Goal: Task Accomplishment & Management: Manage account settings

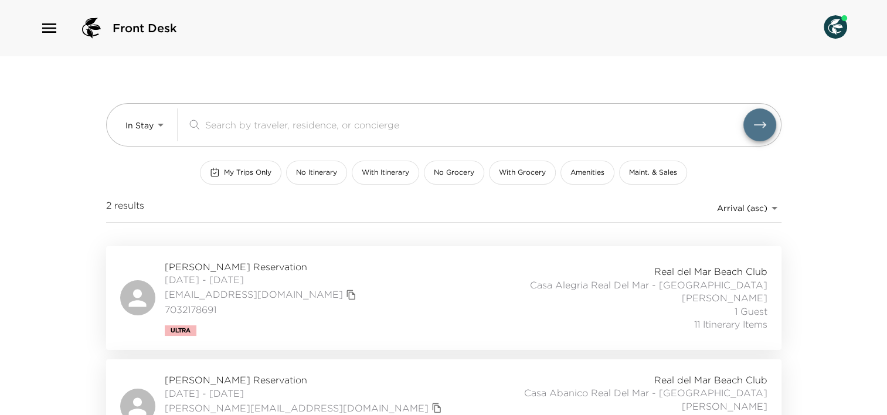
scroll to position [38, 0]
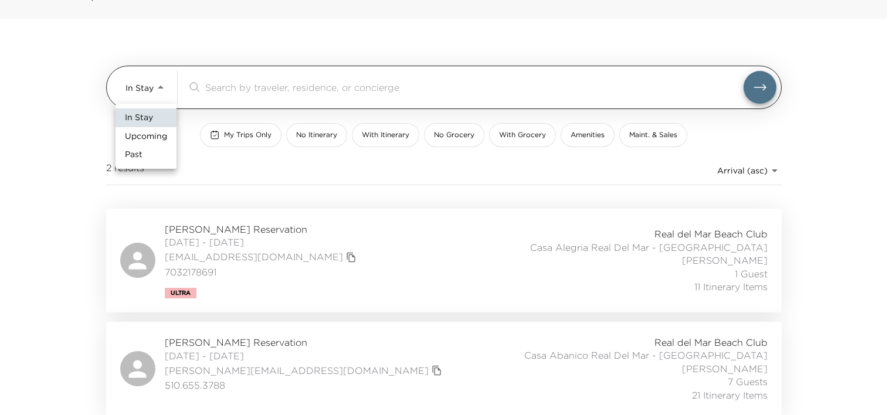
click at [158, 96] on body "Front Desk In Stay In-Stay ​ My Trips Only No Itinerary With Itinerary No Groce…" at bounding box center [448, 169] width 896 height 415
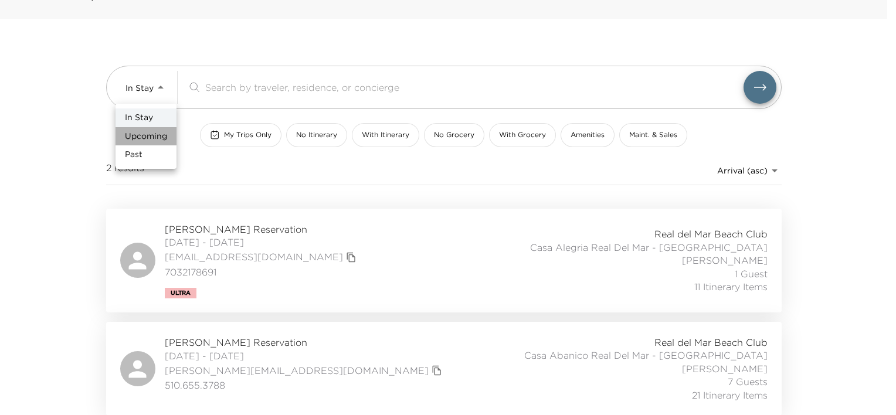
click at [143, 139] on span "Upcoming" at bounding box center [146, 137] width 42 height 12
type input "Upcoming"
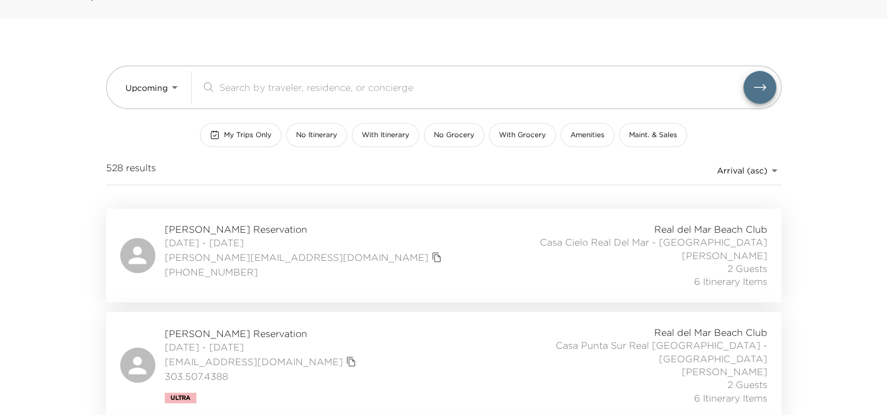
click at [561, 28] on div "Upcoming Upcoming ​ My Trips Only No Itinerary With Itinerary No Grocery With G…" at bounding box center [444, 114] width 676 height 190
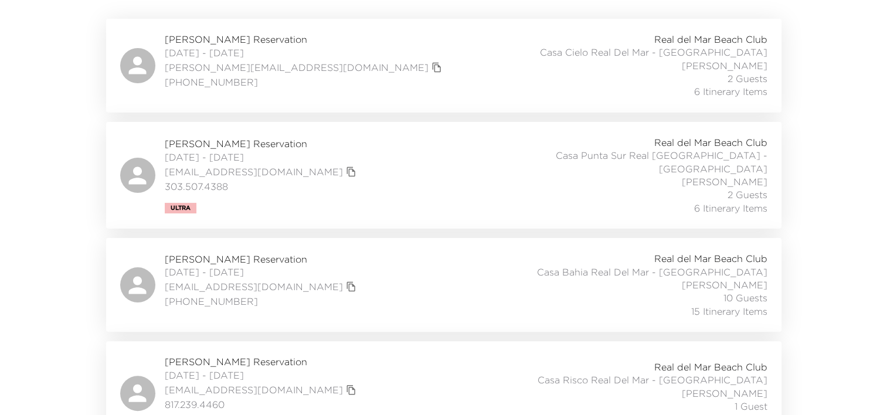
scroll to position [228, 0]
click at [228, 266] on span "10/05/2025 - 10/10/2025" at bounding box center [262, 272] width 195 height 13
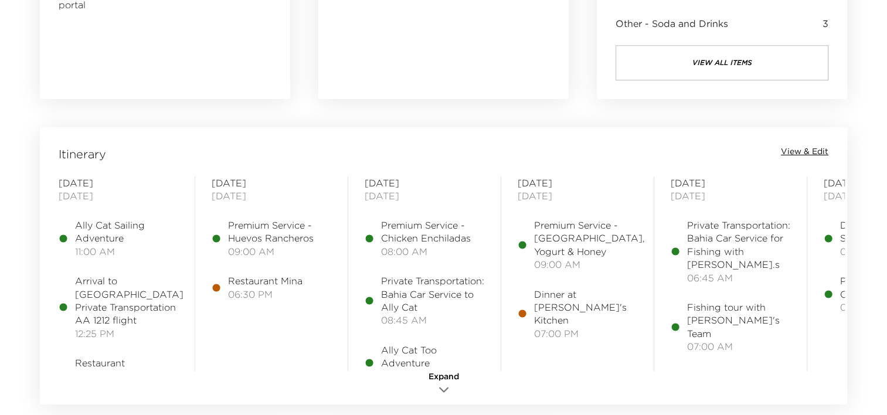
scroll to position [851, 0]
click at [802, 150] on span "View & Edit" at bounding box center [805, 151] width 48 height 12
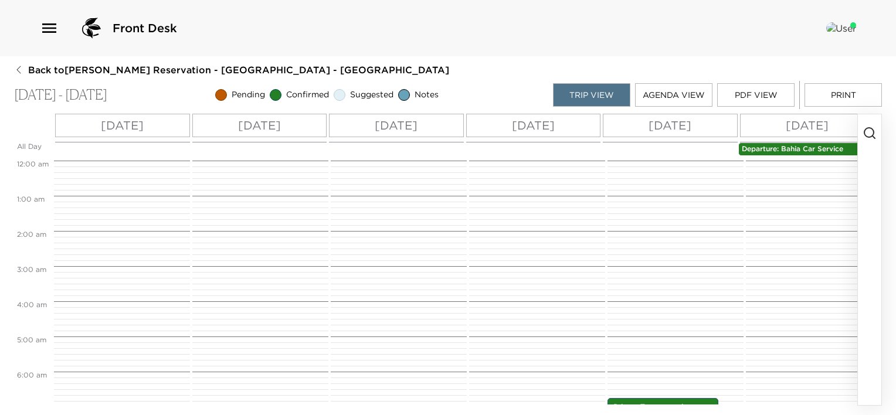
scroll to position [237, 0]
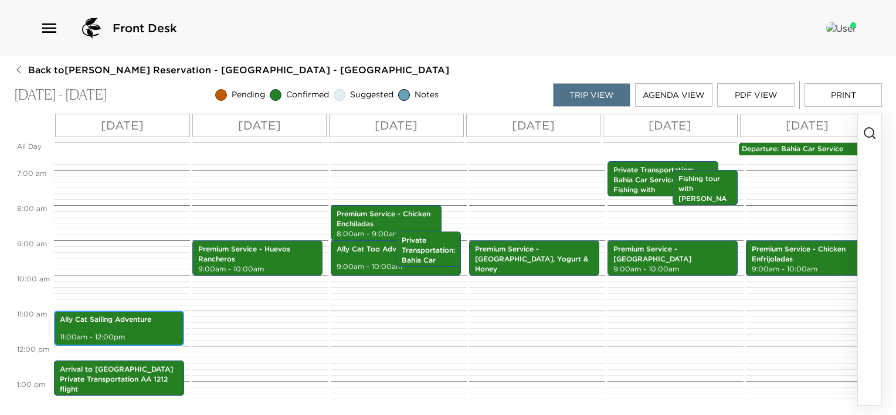
click at [142, 324] on p "Ally Cat Sailing Adventure" at bounding box center [119, 320] width 118 height 10
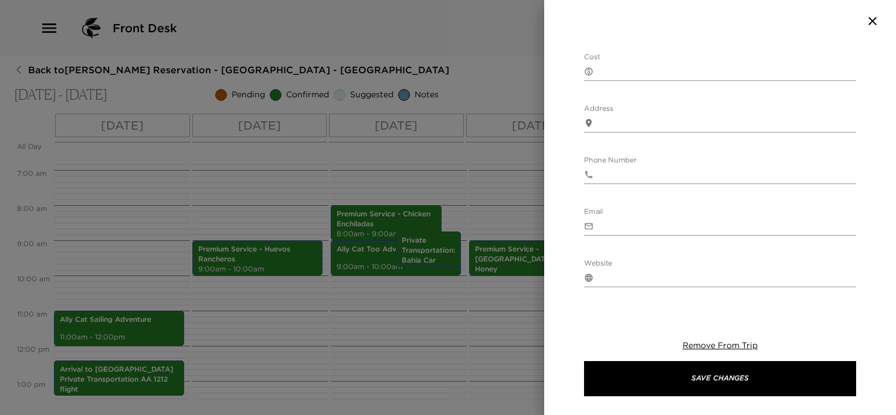
scroll to position [399, 0]
click at [717, 342] on span "Remove From Trip" at bounding box center [720, 345] width 75 height 11
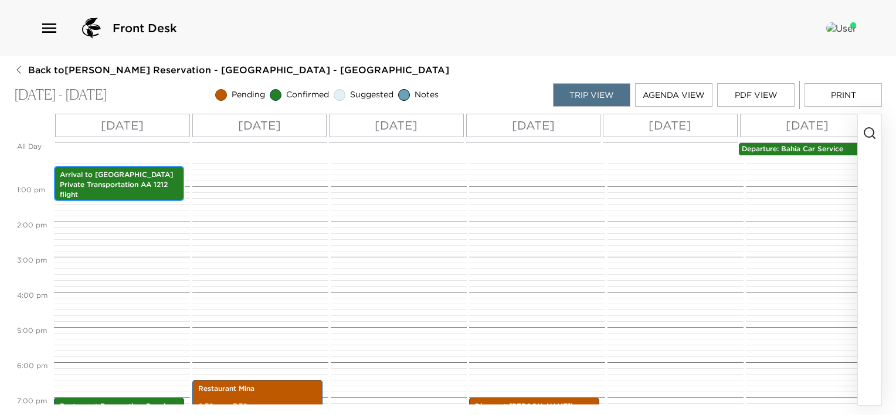
scroll to position [454, 0]
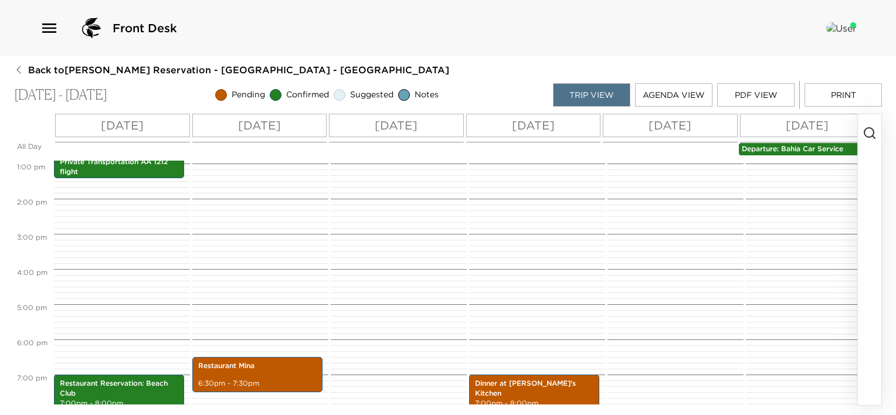
click at [457, 275] on div "Premium Service - Chicken Enchiladas 8:00am - 9:00am Ally Cat Too Adventure 9:0…" at bounding box center [397, 128] width 133 height 844
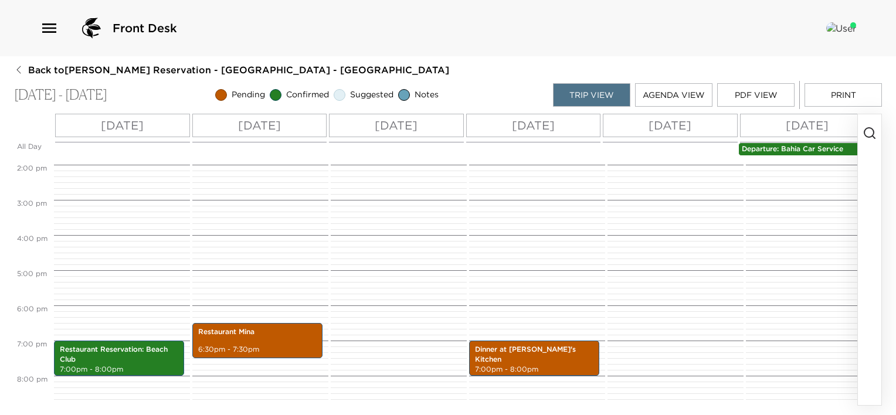
scroll to position [497, 0]
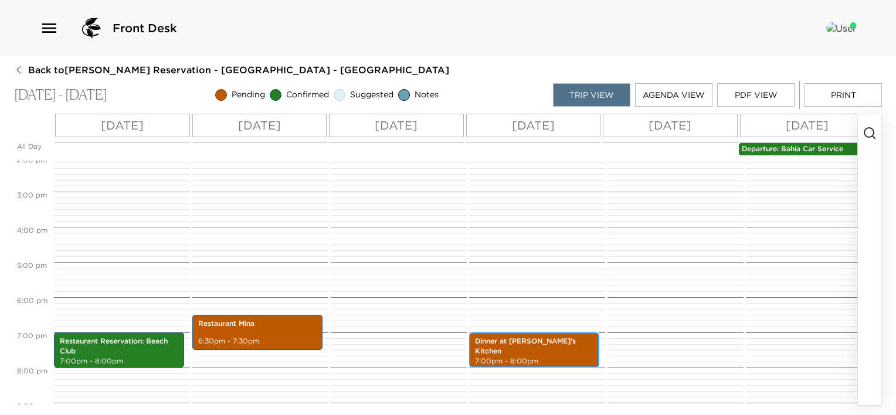
click at [557, 347] on div "Dinner at [PERSON_NAME]'s Kitchen 7:00pm - 8:00pm" at bounding box center [534, 350] width 123 height 32
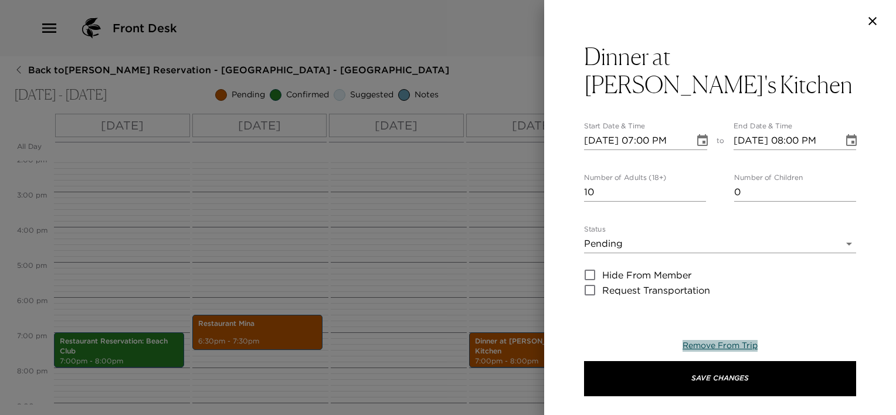
click at [755, 347] on span "Remove From Trip" at bounding box center [720, 345] width 75 height 11
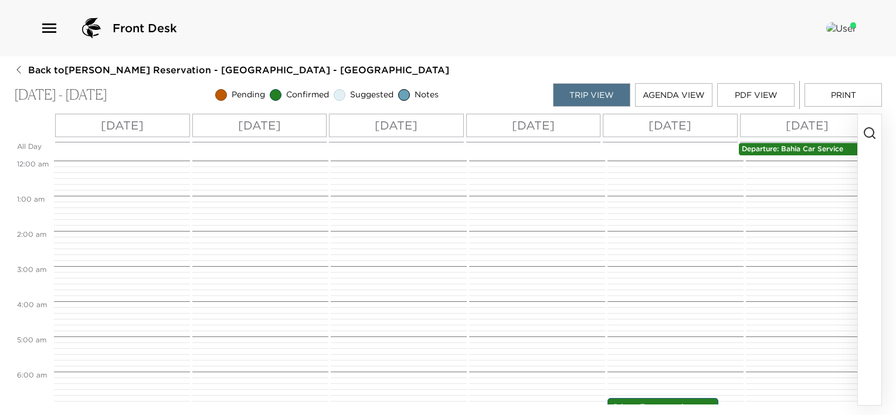
scroll to position [143, 0]
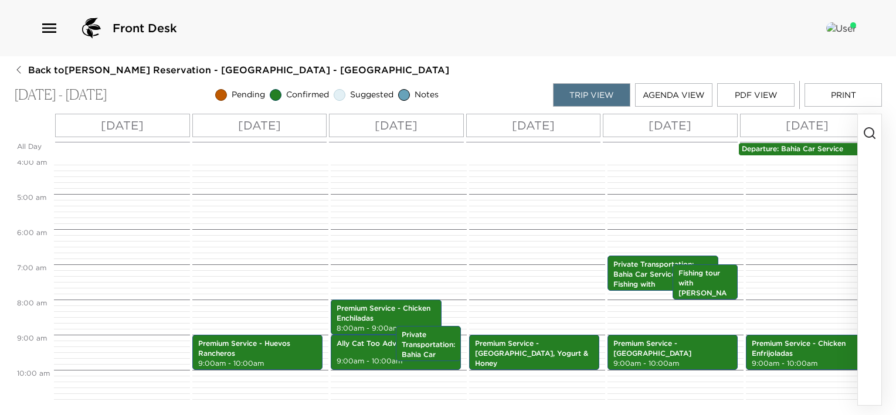
click at [874, 137] on line "button" at bounding box center [874, 137] width 2 height 2
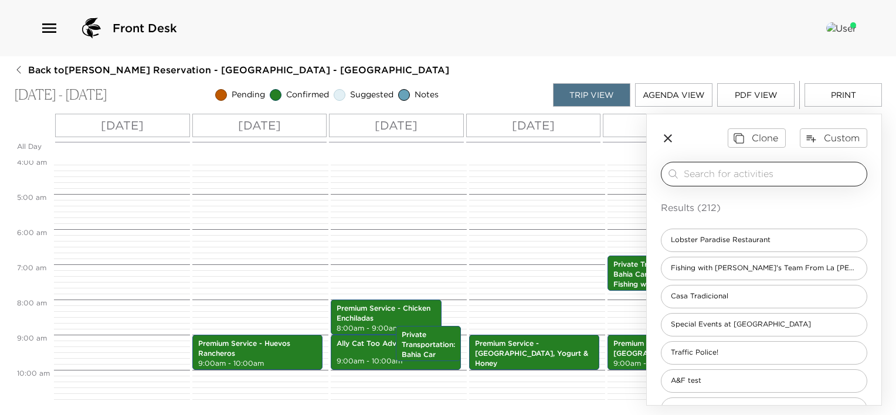
click at [713, 174] on input "search" at bounding box center [773, 173] width 178 height 13
type input "gro"
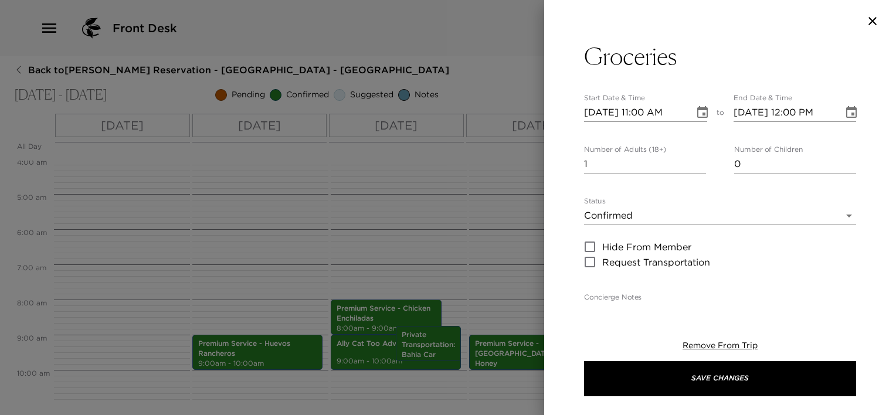
type textarea "I am in receipt of your grocery request. Your order will be stocked in your res…"
type input "0"
click at [584, 361] on button "Save Changes" at bounding box center [720, 378] width 272 height 35
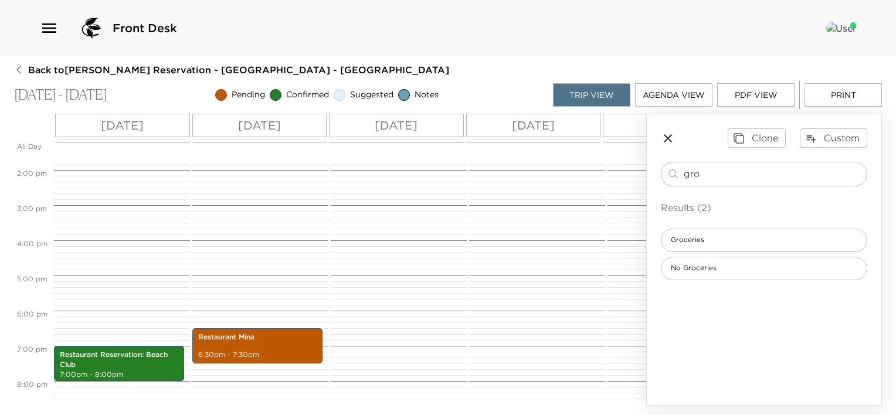
scroll to position [484, 0]
click at [274, 349] on p "6:30pm - 7:30pm" at bounding box center [257, 354] width 118 height 10
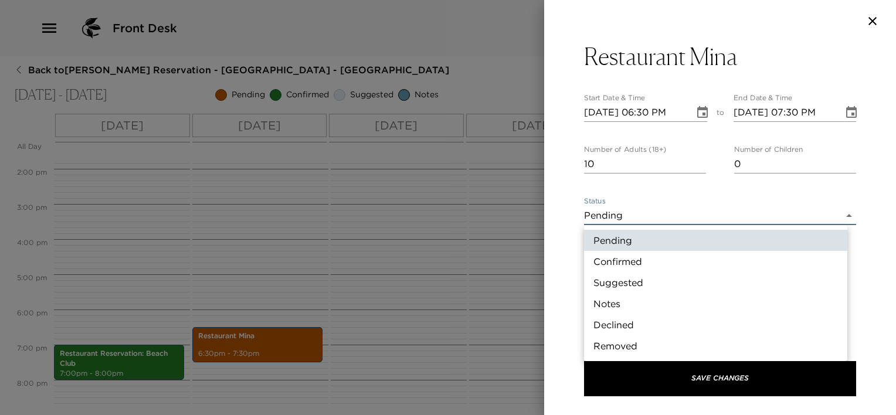
click at [735, 215] on body "Front Desk Back to [PERSON_NAME][GEOGRAPHIC_DATA] - [GEOGRAPHIC_DATA] Real Del …" at bounding box center [448, 207] width 896 height 415
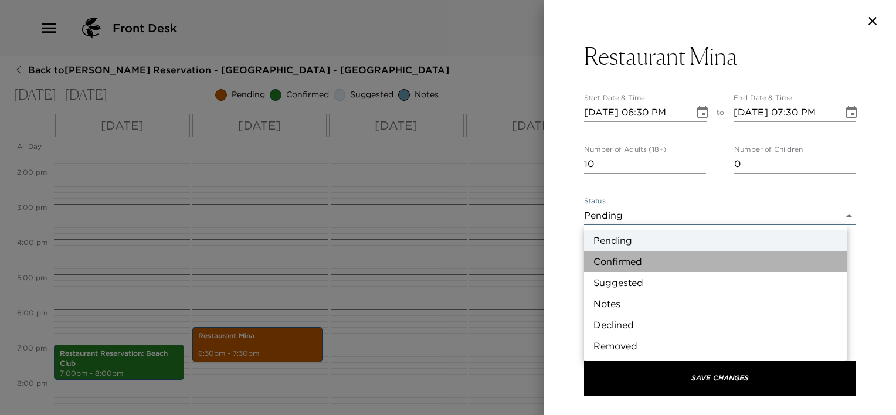
click at [626, 259] on li "Confirmed" at bounding box center [715, 261] width 263 height 21
type input "Confirmed"
type textarea "Your dinner reservation at [GEOGRAPHIC_DATA] (formerly Si Señor) has been confi…"
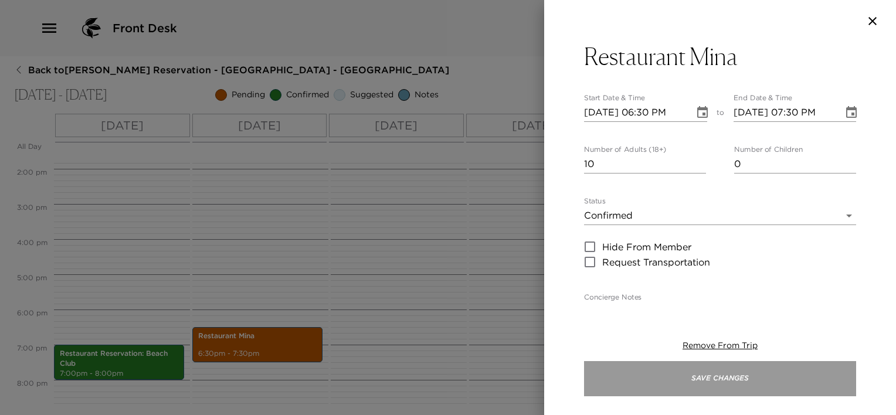
click at [770, 370] on button "Save Changes" at bounding box center [720, 378] width 272 height 35
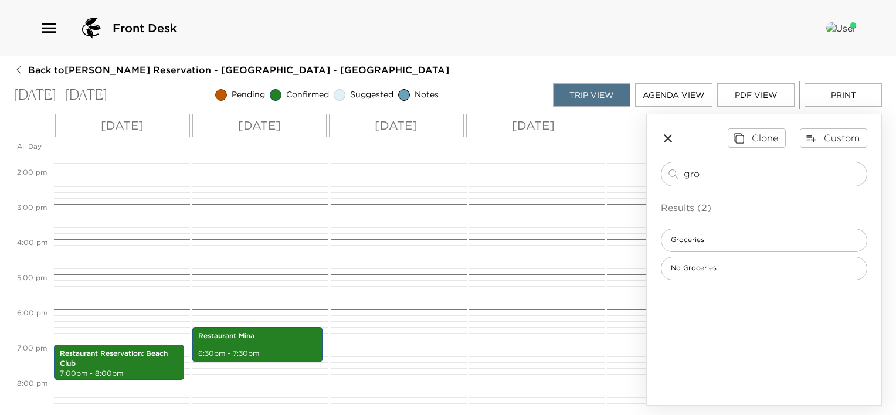
drag, startPoint x: 739, startPoint y: 175, endPoint x: 487, endPoint y: 203, distance: 253.1
click at [487, 203] on div "All Day [DATE] [DATE] [DATE] [DATE] [DATE] [DATE] Departure: Bahia Car Service …" at bounding box center [448, 260] width 868 height 292
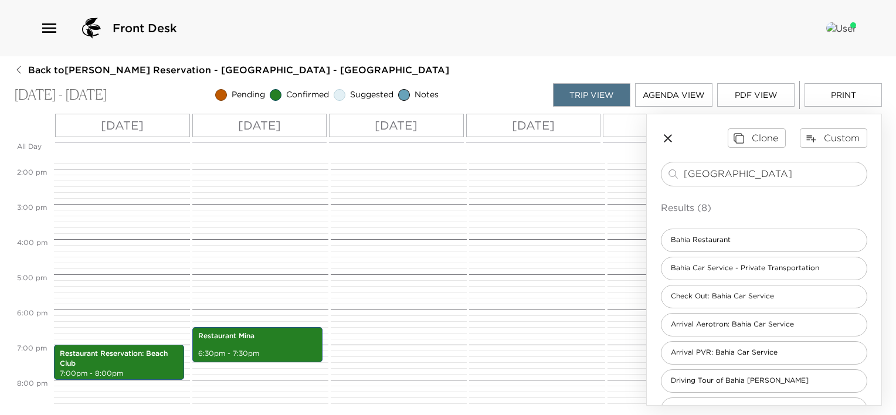
type input "[GEOGRAPHIC_DATA]"
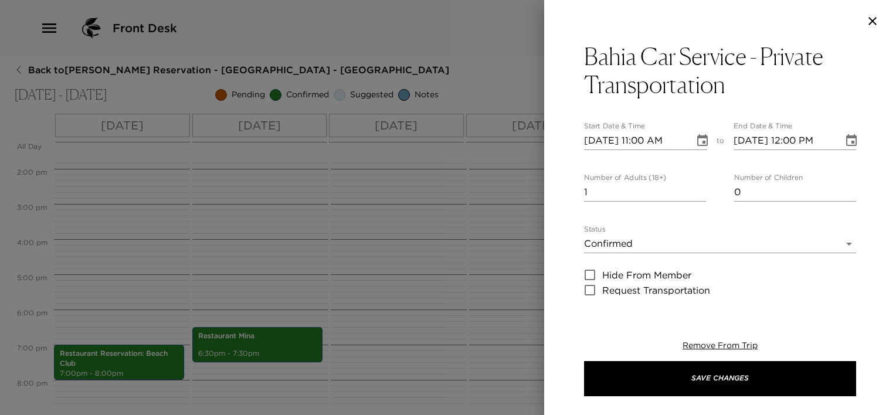
type textarea "Your driver will be waiting for you outside of your house to take you to______.…"
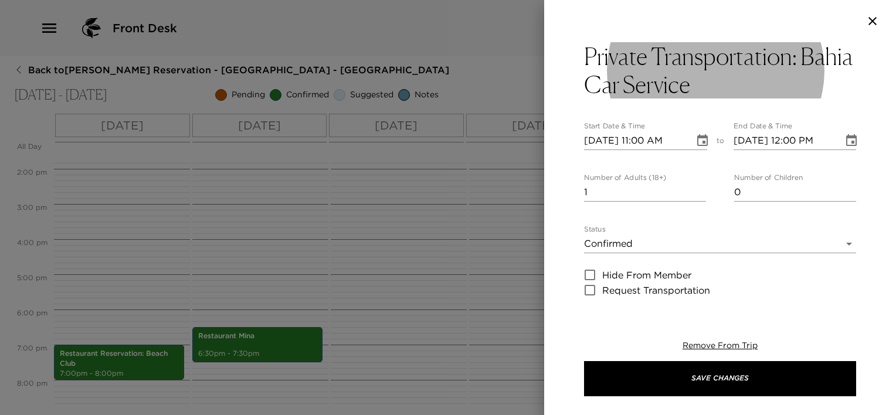
click button "Private Transportation: Bahia Car Service" at bounding box center [720, 70] width 272 height 56
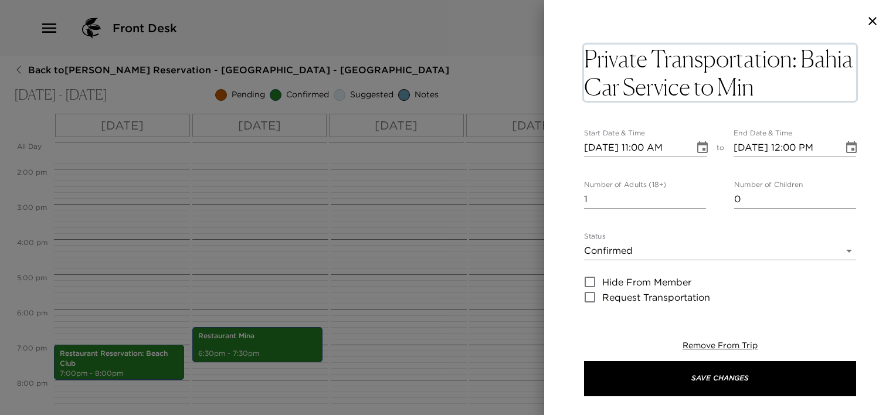
type textarea "Private Transportation: Bahia Car Service to [GEOGRAPHIC_DATA]"
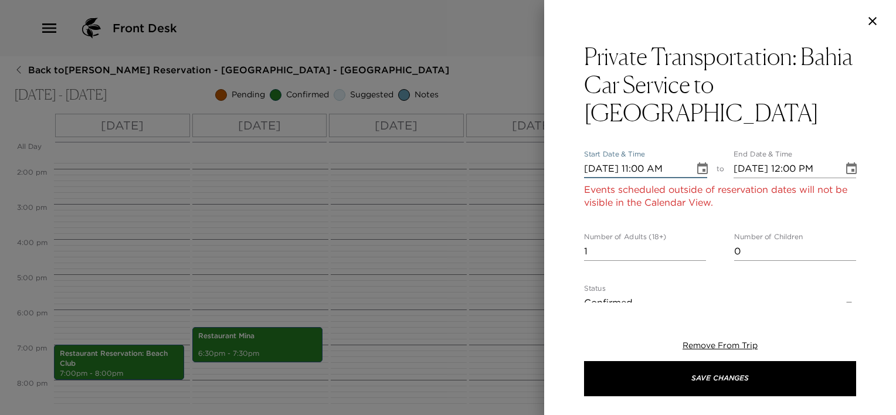
type input "[DATE] 11:00 AM"
type input "[DATE] 12:00 PM"
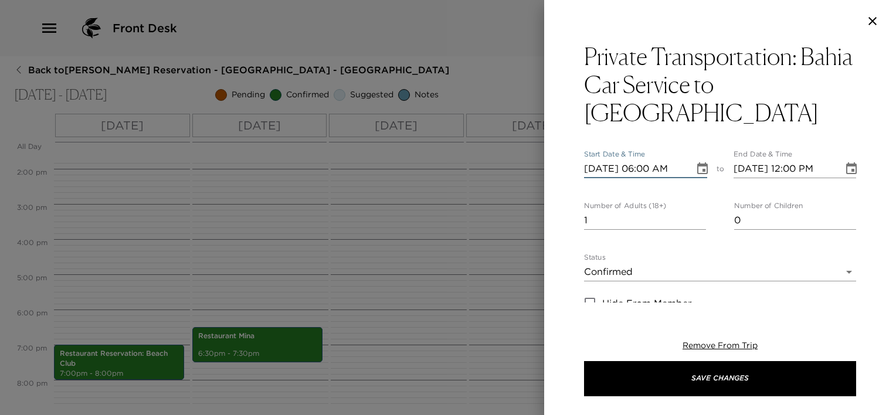
type input "[DATE] 06:00 PM"
type input "[DATE] 07:00 PM"
type input "[DATE] 06:00 PM"
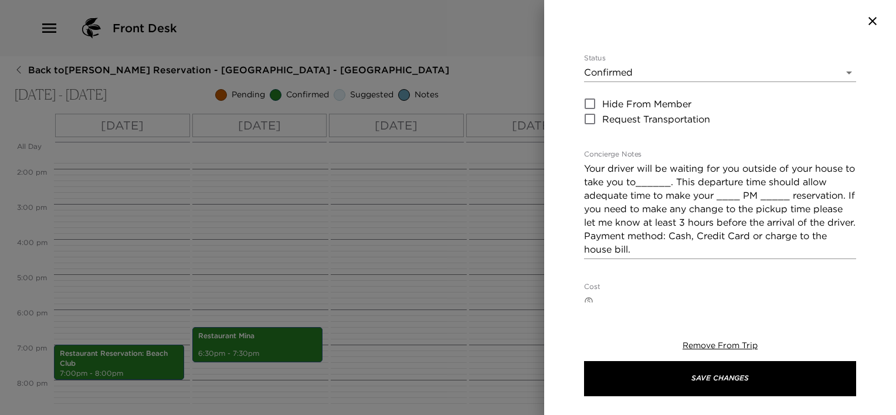
scroll to position [202, 0]
type input "10"
drag, startPoint x: 846, startPoint y: 164, endPoint x: 591, endPoint y: 129, distance: 256.9
click at [591, 157] on div "Your driver will be waiting for you outside of your house to take you to______.…" at bounding box center [720, 207] width 272 height 100
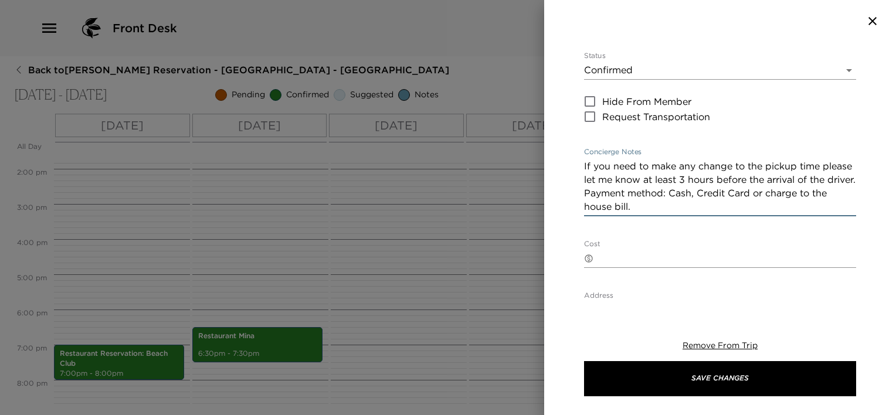
type textarea "If you need to make any change to the pickup time please let me know at least 3…"
click at [626, 252] on textarea "Cost" at bounding box center [727, 258] width 258 height 13
paste textarea "n MX $2640 pesos roundtrip, charged to your house bill, Includes one hour waiti…"
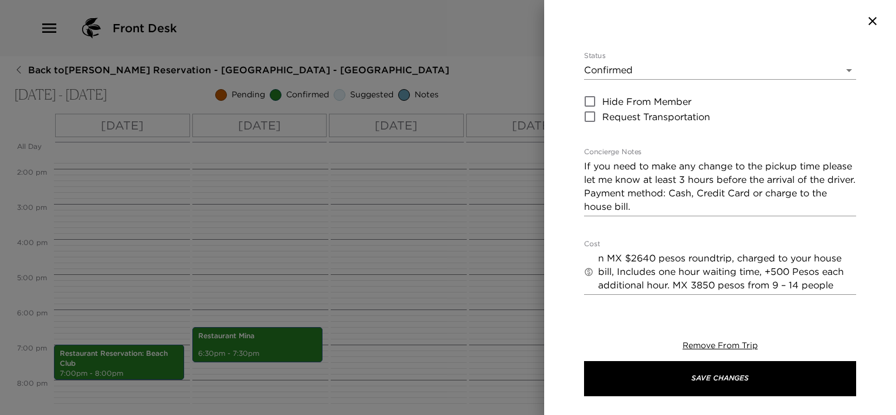
click at [790, 209] on div "Private Transportation: Bahia Car Service to Mina Start Date & Time [DATE] 06:0…" at bounding box center [720, 248] width 272 height 816
click at [653, 252] on textarea "n MX $2640 pesos roundtrip, charged to your house bill, Includes one hour waiti…" at bounding box center [727, 272] width 258 height 40
drag, startPoint x: 671, startPoint y: 253, endPoint x: 851, endPoint y: 269, distance: 181.4
click at [851, 269] on div "Private Transportation: Bahia Car Service to Mina Start Date & Time [DATE] 06:0…" at bounding box center [720, 172] width 352 height 260
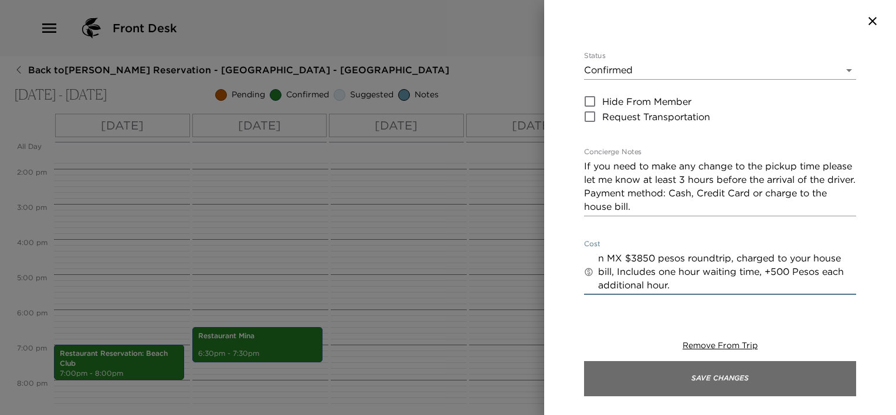
type textarea "n MX $3850 pesos roundtrip, charged to your house bill, Includes one hour waiti…"
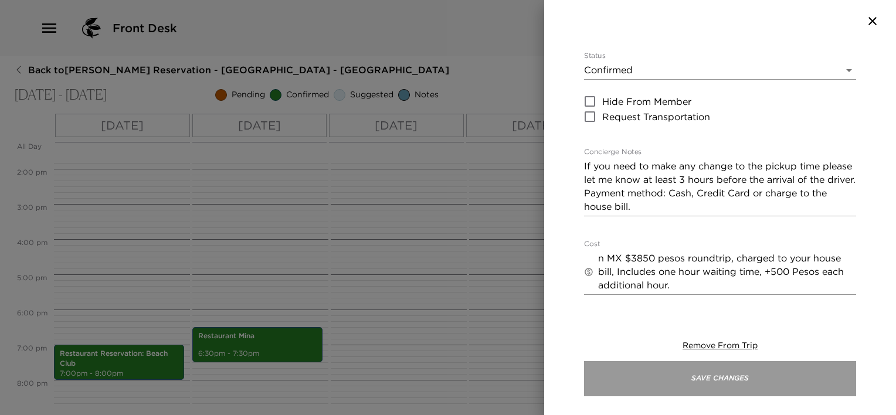
click at [775, 379] on button "Save Changes" at bounding box center [720, 378] width 272 height 35
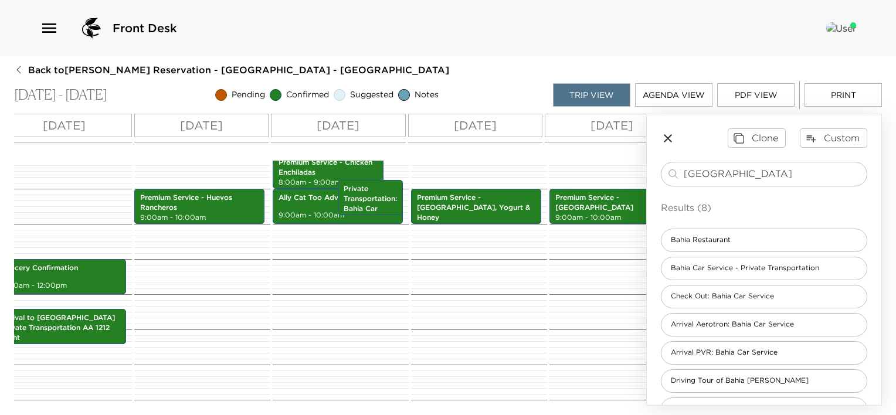
scroll to position [0, 0]
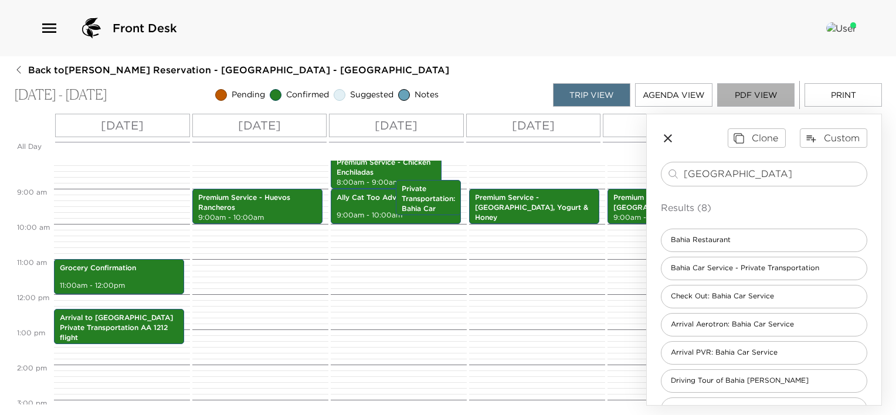
click at [764, 92] on button "PDF View" at bounding box center [755, 94] width 77 height 23
